Goal: Transaction & Acquisition: Purchase product/service

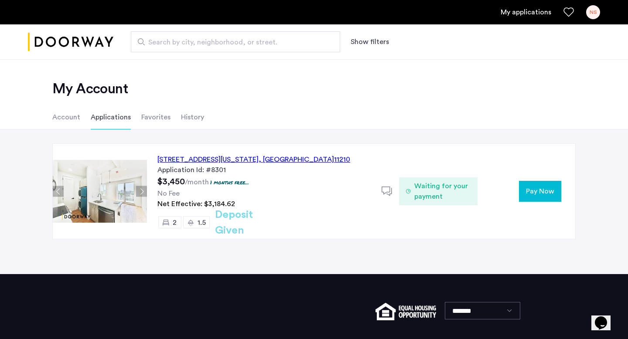
click at [542, 189] on span "Pay Now" at bounding box center [540, 191] width 28 height 10
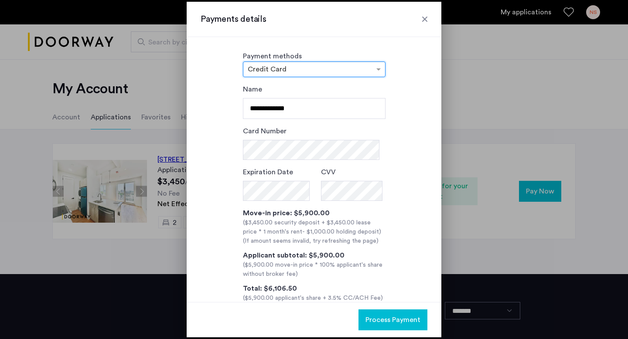
click at [369, 72] on div at bounding box center [314, 69] width 142 height 10
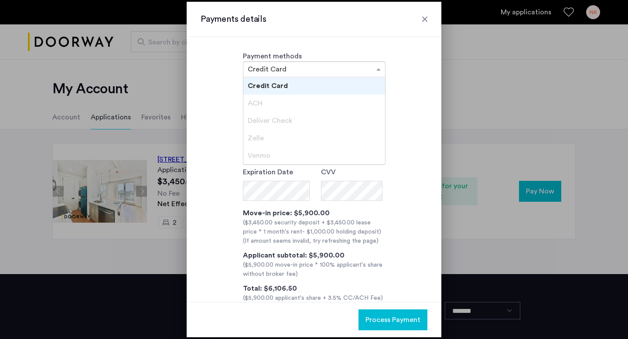
click at [339, 118] on div "Deliver Check" at bounding box center [314, 120] width 142 height 17
click at [424, 18] on div at bounding box center [424, 19] width 9 height 9
